Goal: Transaction & Acquisition: Purchase product/service

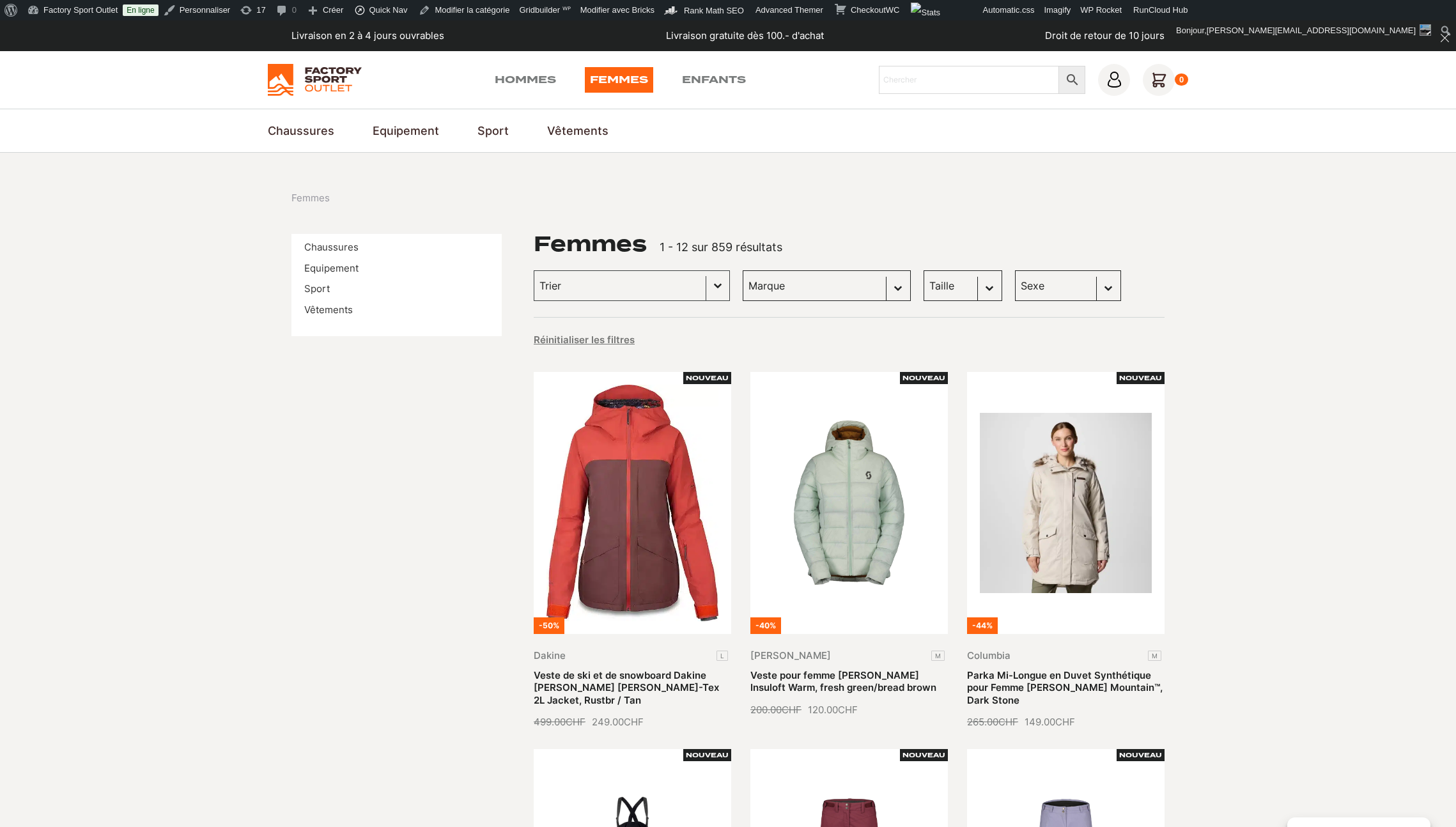
click at [641, 669] on link "Veste de ski et de snowboard Dakine [PERSON_NAME] [PERSON_NAME]-Tex 2L Jacket, …" at bounding box center [626, 688] width 186 height 37
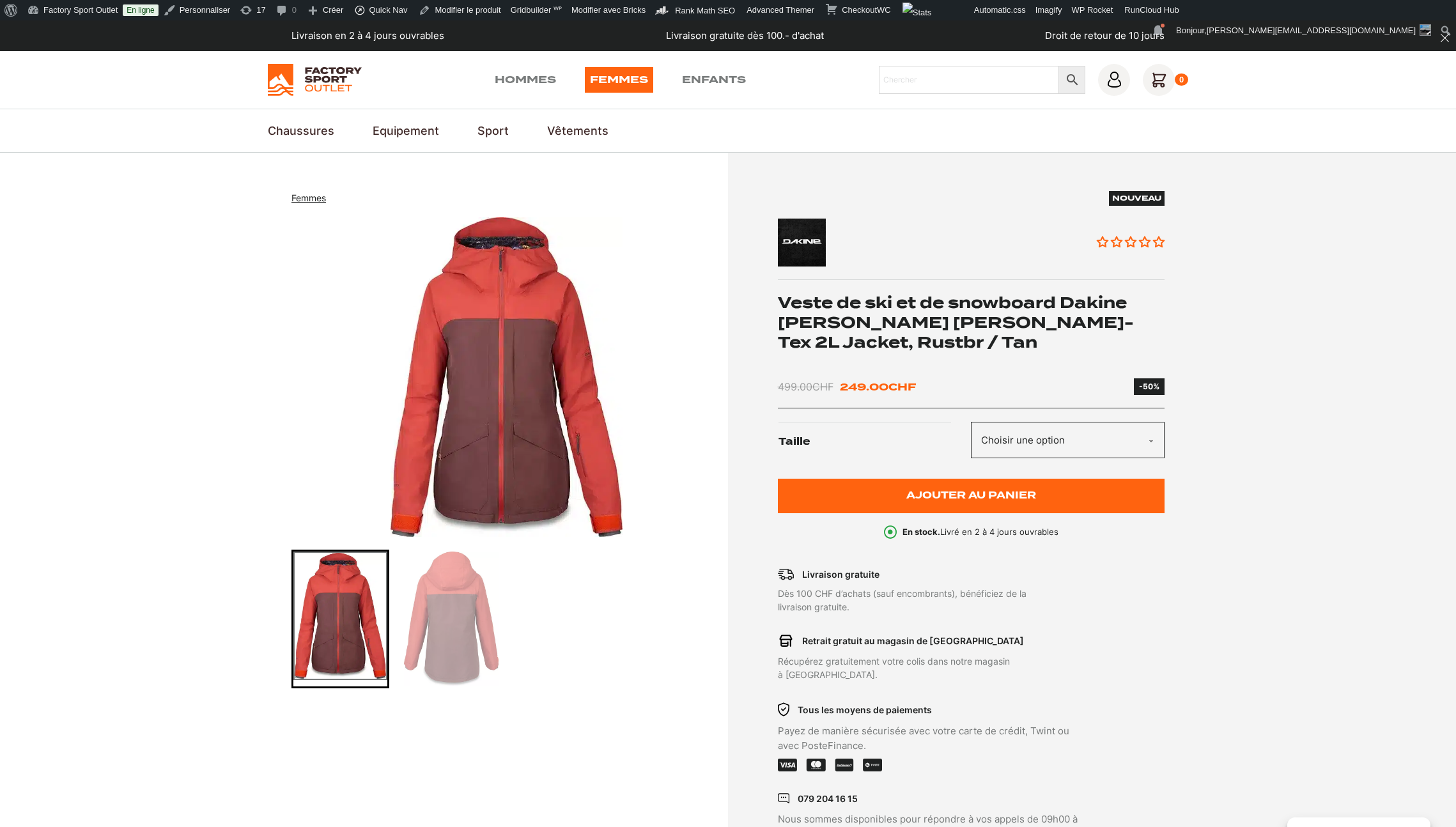
click at [672, 524] on img "1 of 2" at bounding box center [507, 377] width 430 height 319
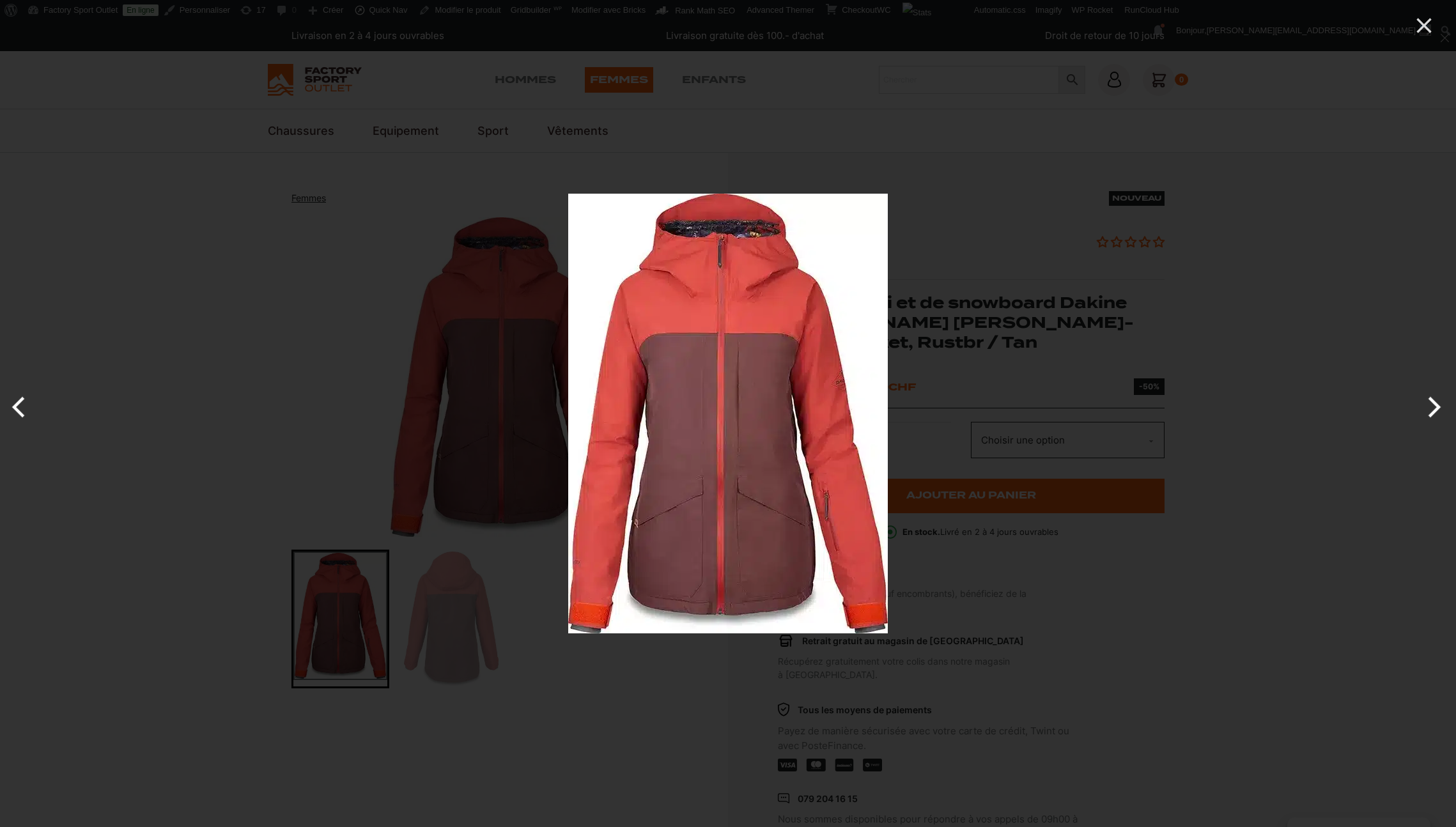
click at [678, 519] on img at bounding box center [728, 414] width 319 height 440
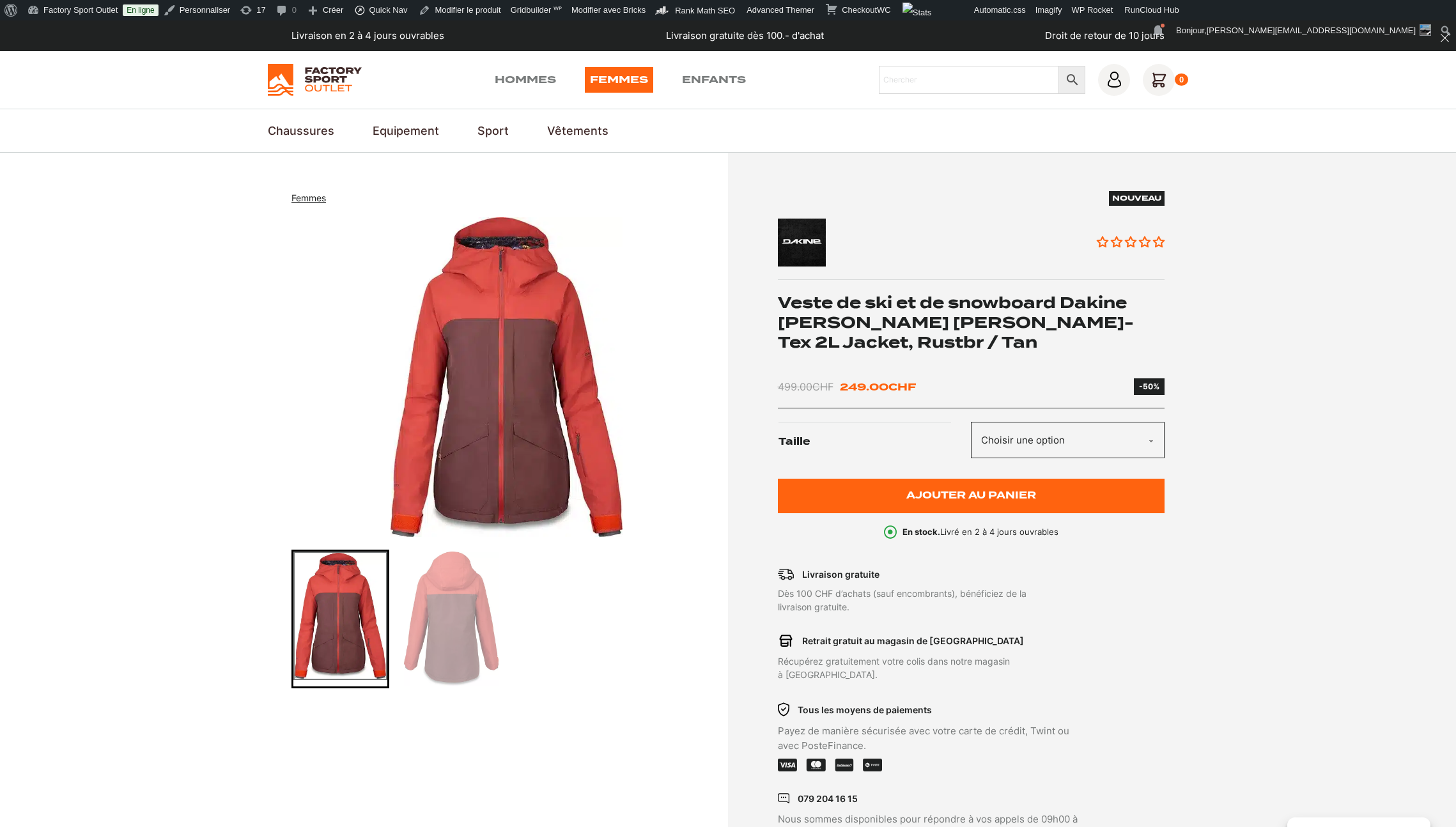
click at [726, 132] on nav "Chaussures Chaussures de Ski & Snowboard Bottes de Snowboard Chaussures de Ski …" at bounding box center [728, 130] width 920 height 17
click at [1039, 443] on select "Choisir une option L" at bounding box center [1068, 440] width 194 height 37
select select "L"
click at [971, 422] on select "Choisir une option L" at bounding box center [1068, 440] width 194 height 37
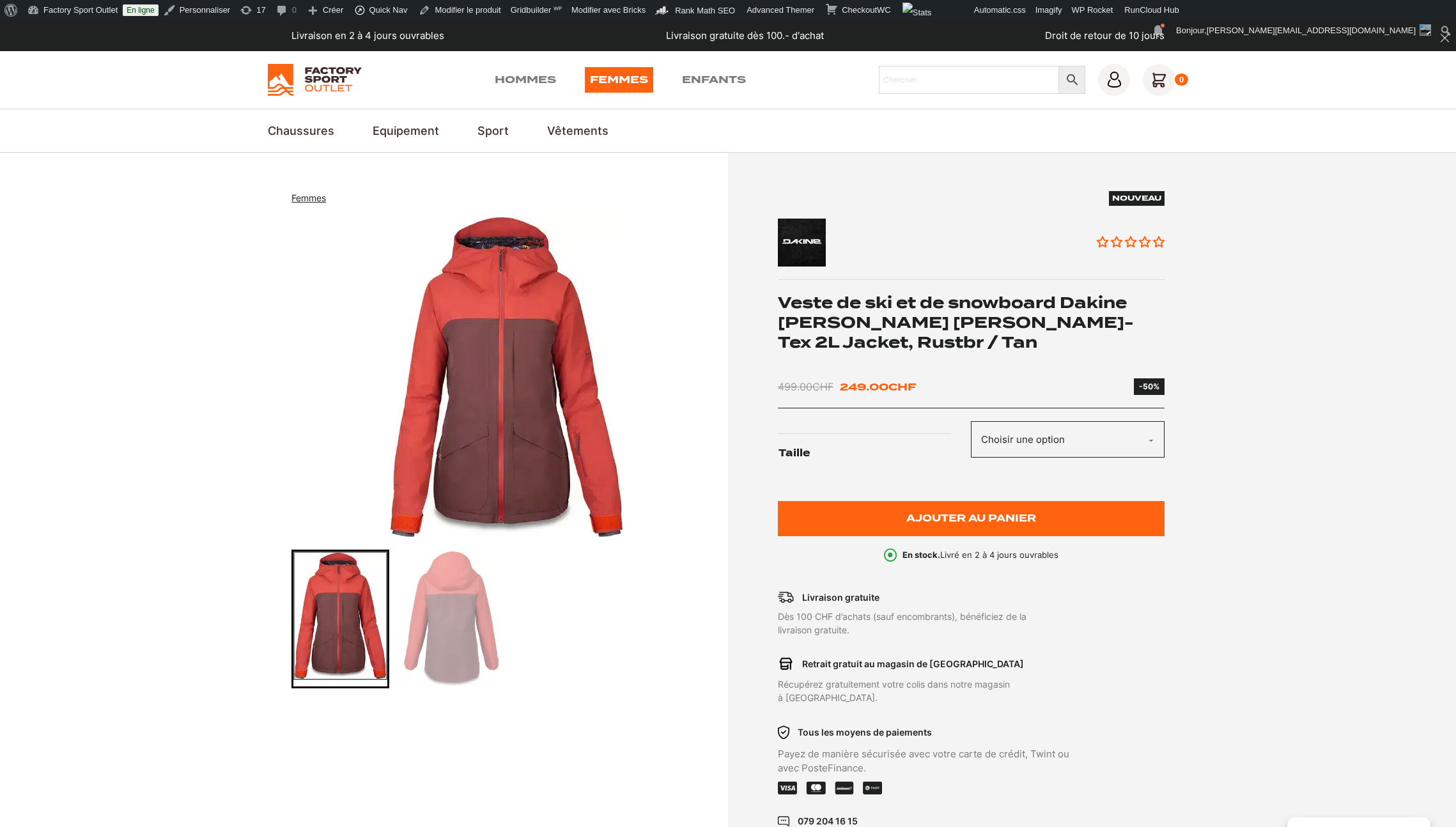
click at [967, 501] on form "Taille Choisir une option L Effacer Plus que 1 en stock quantité de Veste de sk…" at bounding box center [972, 479] width 388 height 115
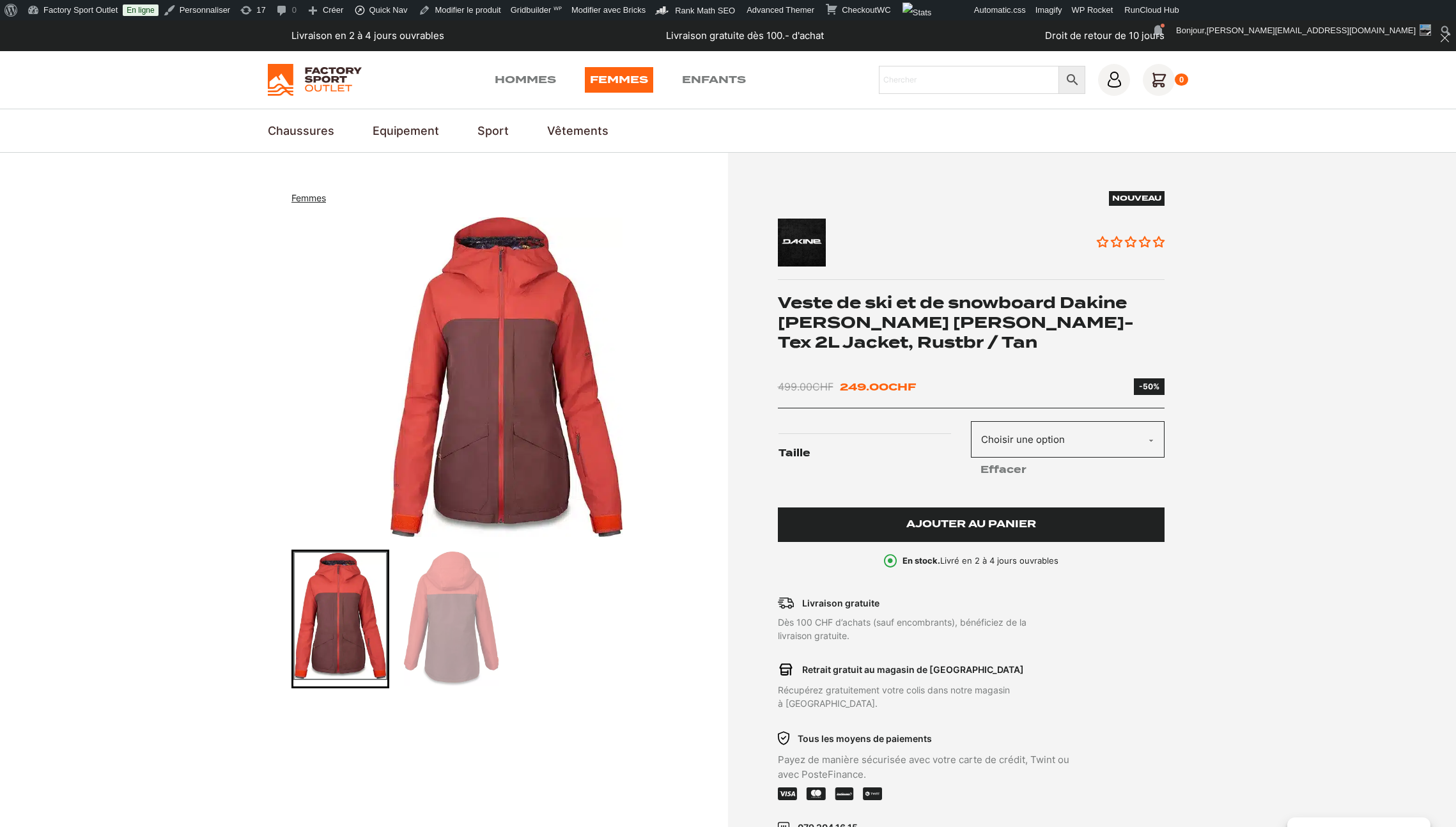
click at [966, 513] on button "Ajouter au panier" at bounding box center [972, 525] width 388 height 35
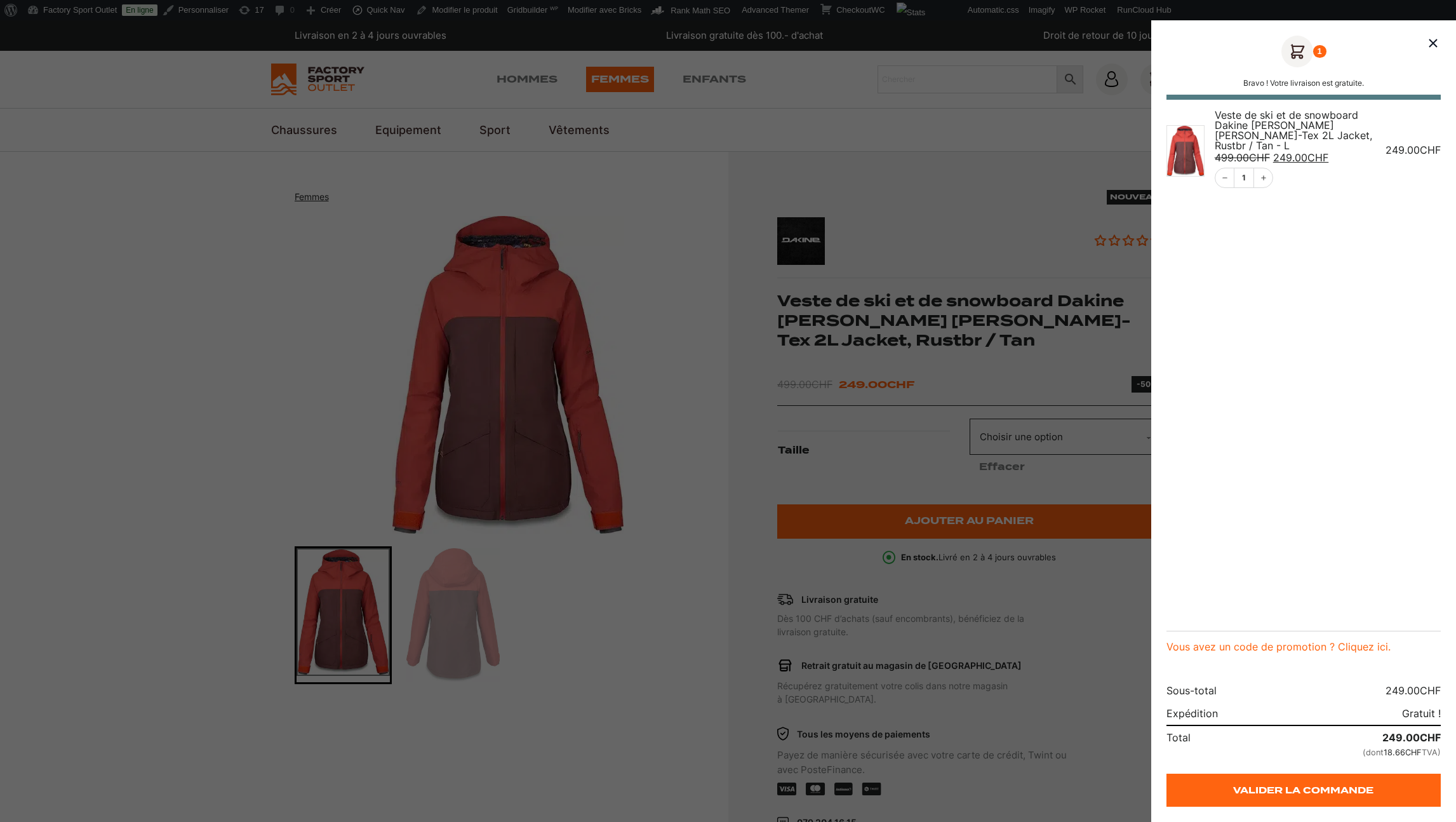
click at [907, 144] on div at bounding box center [728, 411] width 1456 height 822
